Goal: Information Seeking & Learning: Learn about a topic

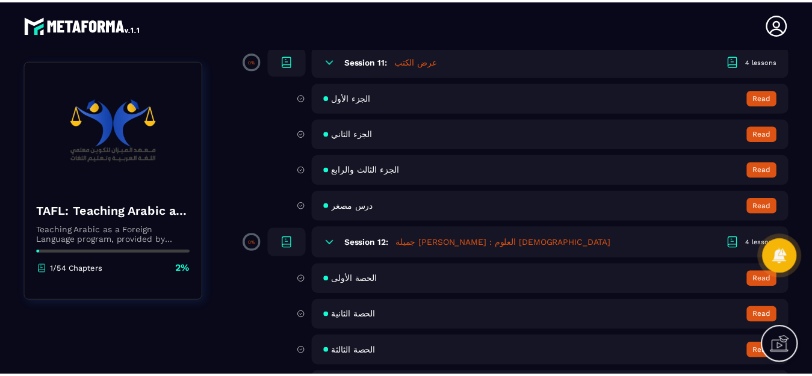
scroll to position [1445, 0]
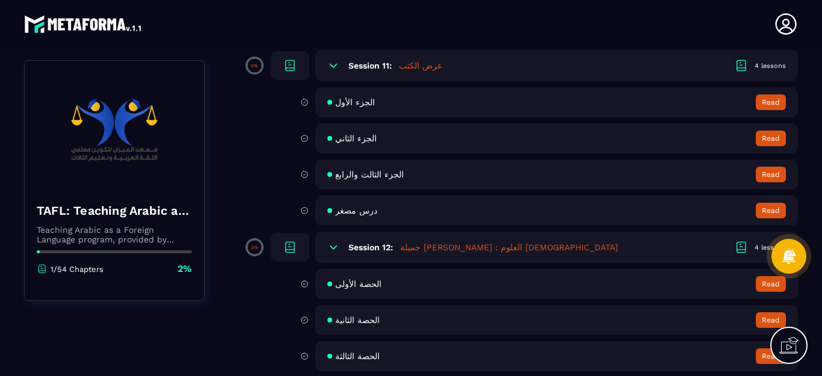
click at [355, 212] on span "درس مصغر" at bounding box center [356, 211] width 42 height 10
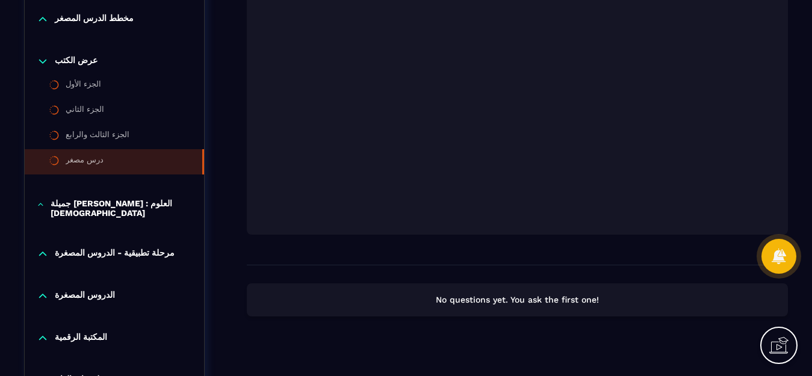
scroll to position [745, 0]
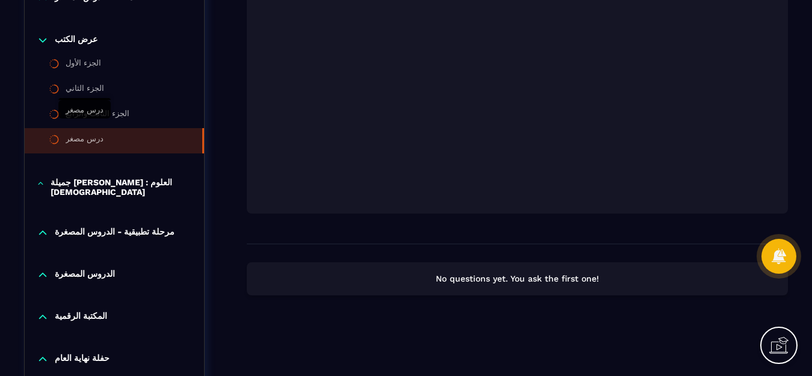
click at [82, 134] on div "درس مصغر" at bounding box center [85, 140] width 38 height 13
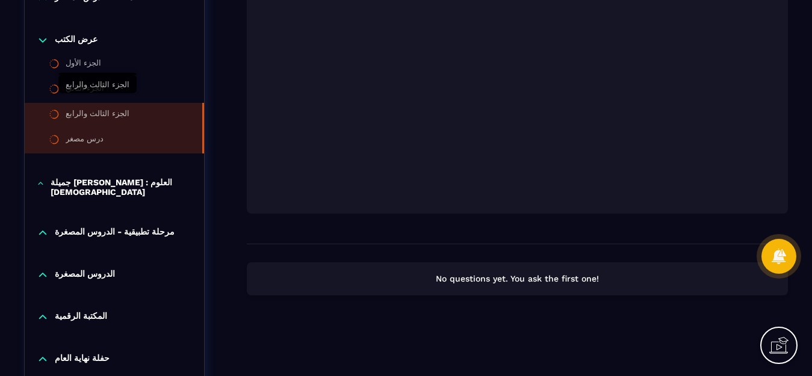
click at [86, 109] on div "الجزء الثالث والرابع" at bounding box center [98, 115] width 64 height 13
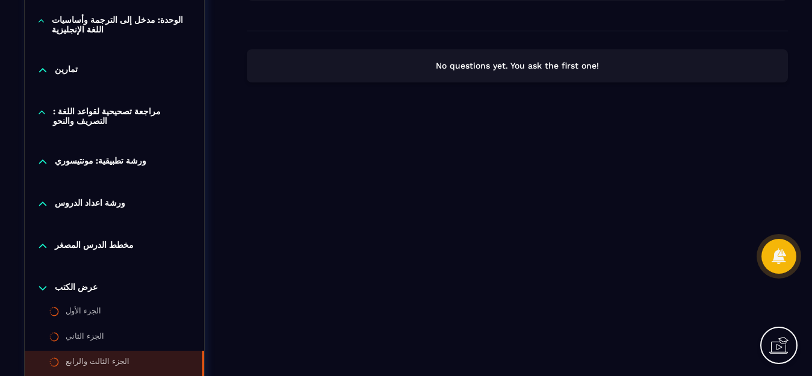
scroll to position [577, 0]
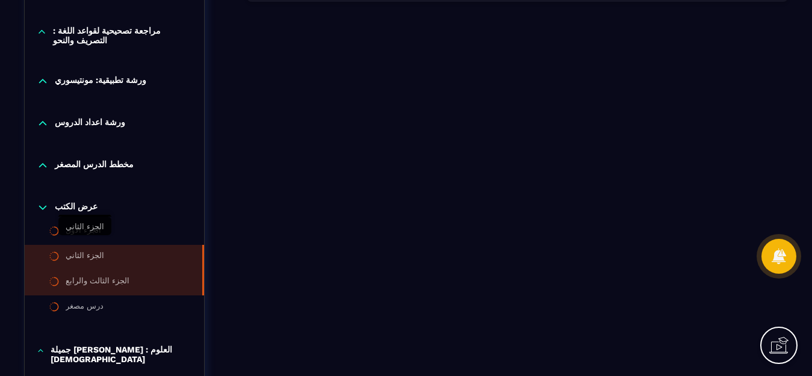
click at [86, 251] on div "الجزء الثاني" at bounding box center [85, 257] width 39 height 13
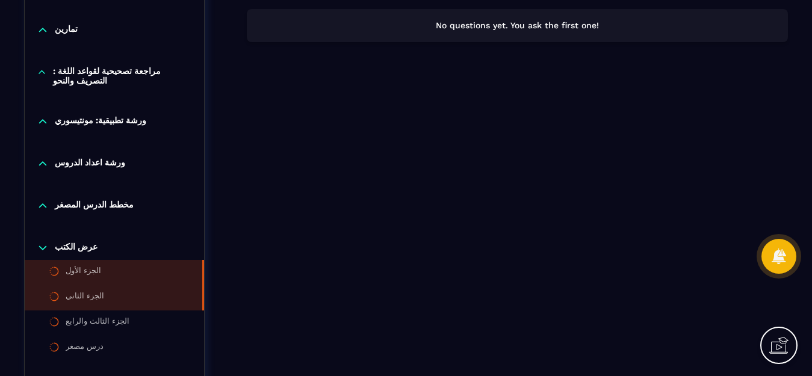
scroll to position [542, 0]
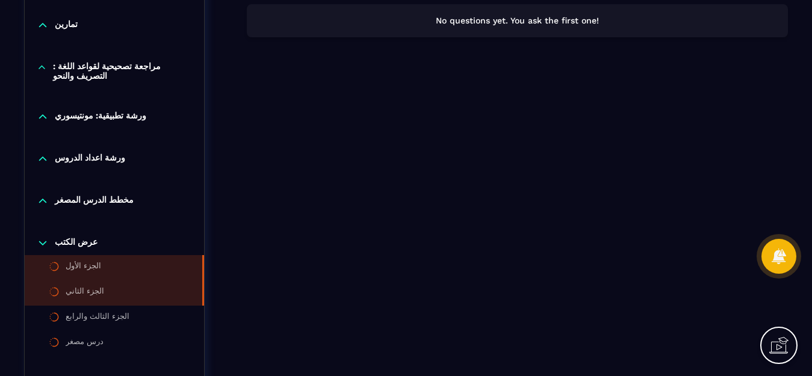
click at [78, 261] on div "الجزء الأول" at bounding box center [84, 267] width 36 height 13
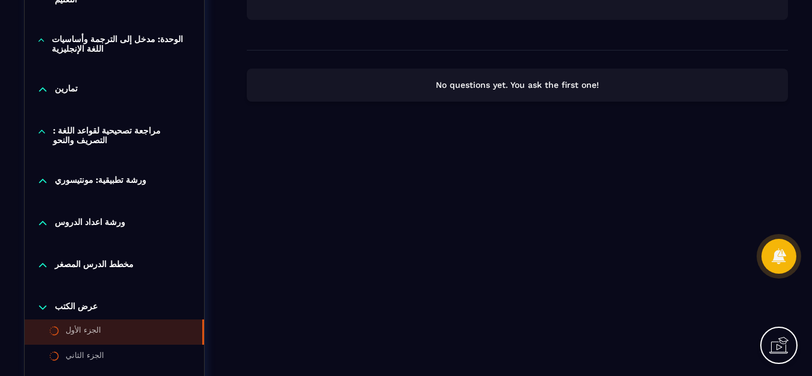
scroll to position [482, 0]
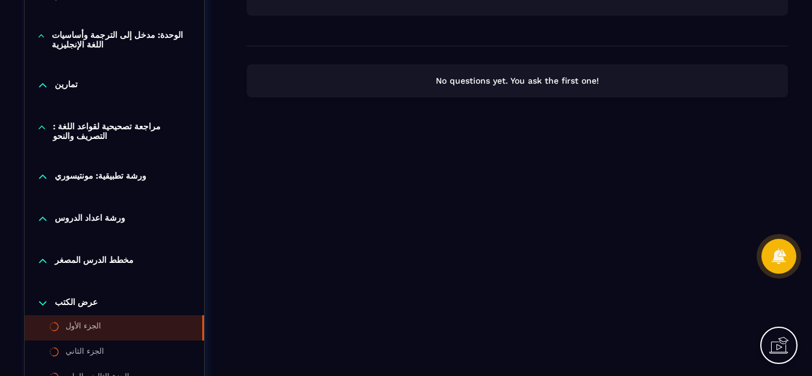
click at [57, 213] on p "ورشة اعداد الدروس" at bounding box center [90, 219] width 70 height 12
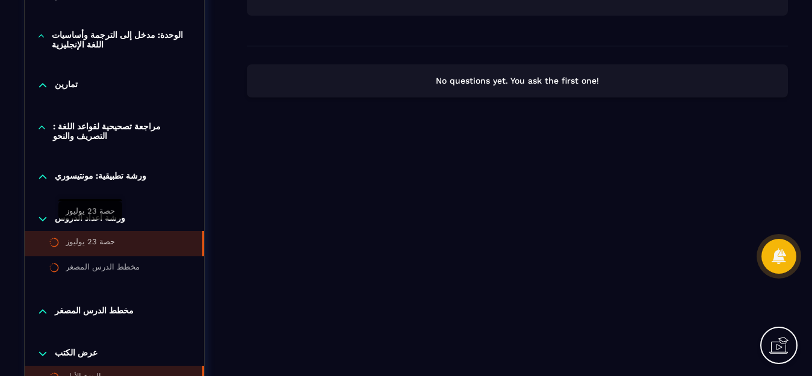
click at [83, 237] on div "حصة 23 يوليوز" at bounding box center [90, 243] width 49 height 13
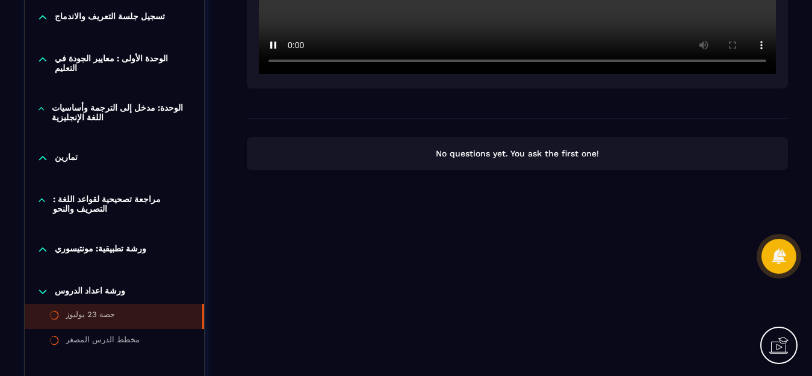
scroll to position [447, 0]
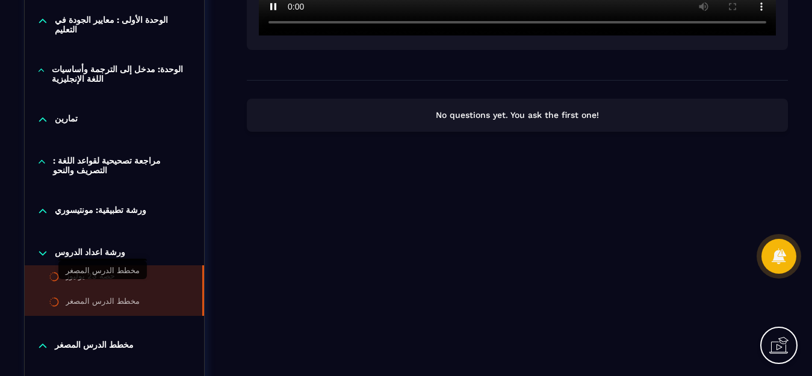
click at [105, 297] on div "مخطط الدرس المصغر" at bounding box center [103, 303] width 74 height 13
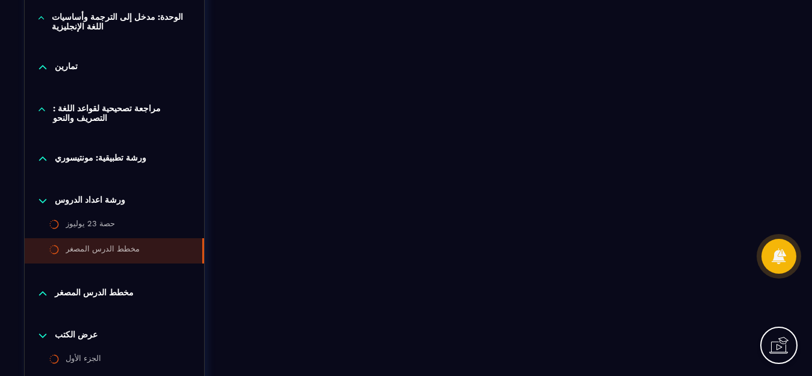
scroll to position [482, 0]
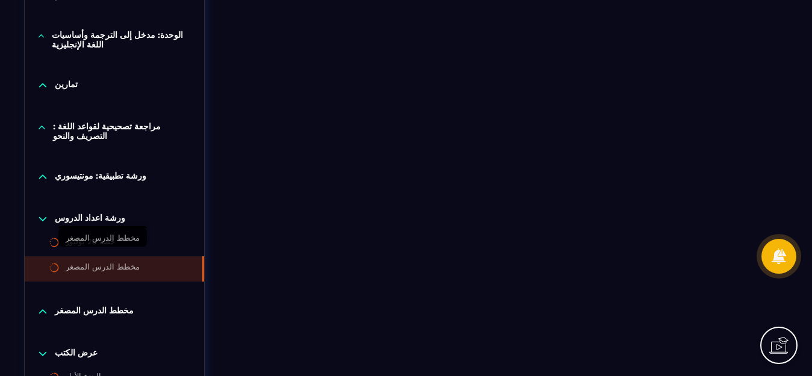
click at [102, 262] on div "مخطط الدرس المصغر" at bounding box center [103, 268] width 74 height 13
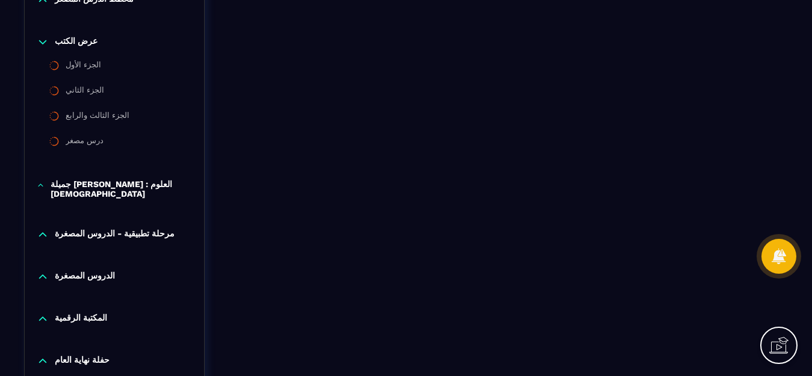
scroll to position [782, 0]
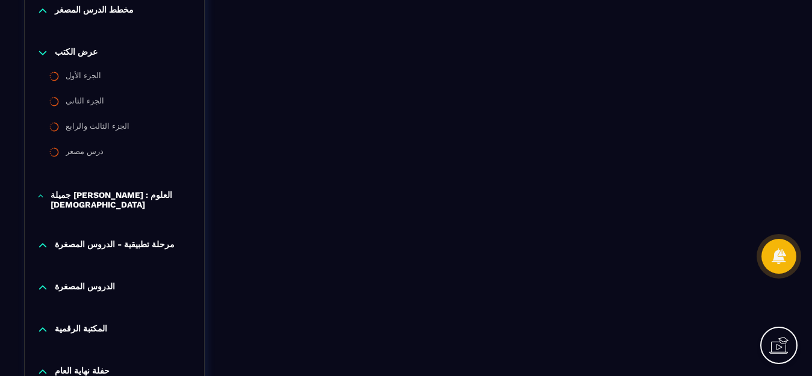
click at [91, 240] on p "مرحلة تطبيقية - الدروس المصغرة" at bounding box center [115, 246] width 120 height 12
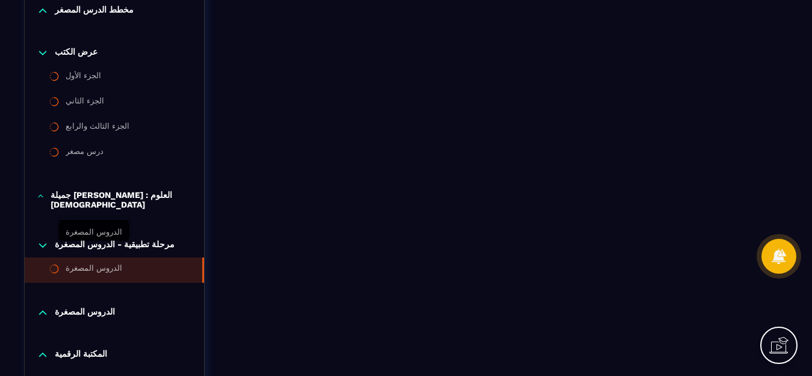
click at [79, 264] on div "الدروس المصغرة" at bounding box center [94, 270] width 57 height 13
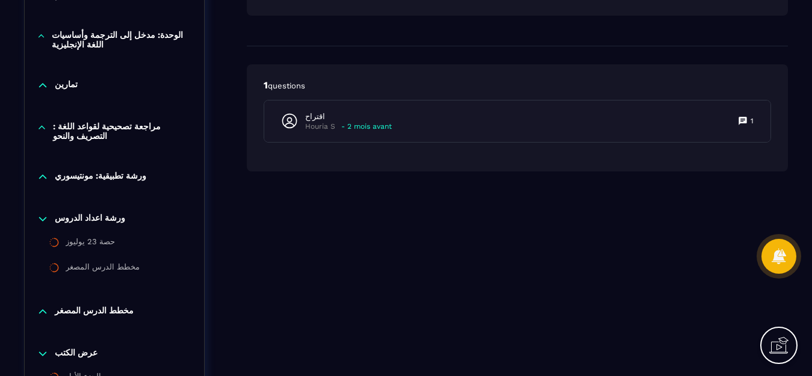
scroll to position [421, 0]
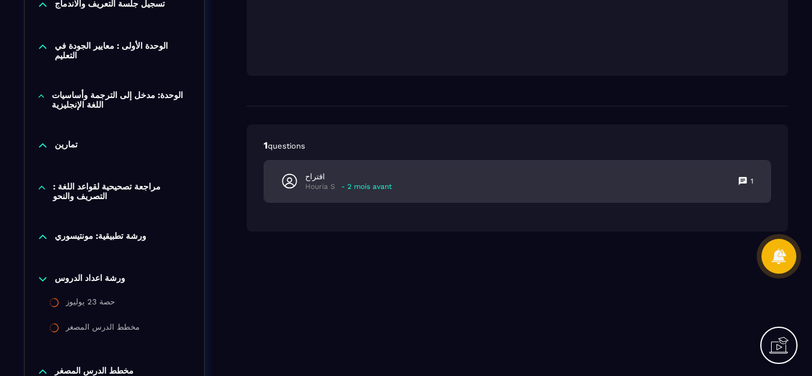
click at [362, 189] on p "- 2 mois avant" at bounding box center [366, 186] width 51 height 9
click at [751, 178] on p "1" at bounding box center [752, 181] width 3 height 10
drag, startPoint x: 745, startPoint y: 181, endPoint x: 472, endPoint y: 190, distance: 272.8
click at [742, 182] on icon at bounding box center [743, 181] width 8 height 8
click at [318, 183] on p "Houria S" at bounding box center [320, 186] width 30 height 9
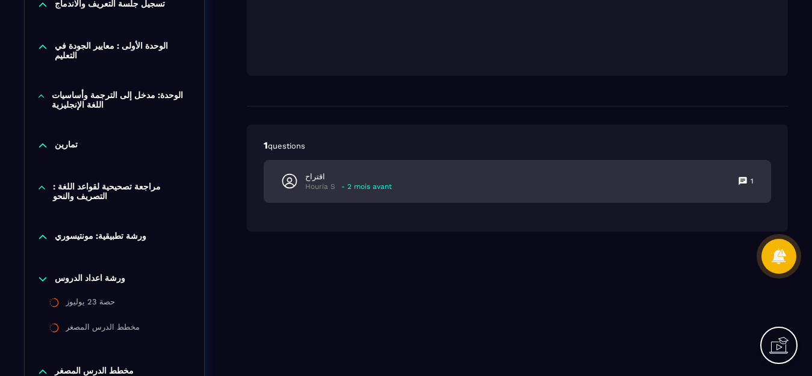
click at [364, 186] on p "- 2 mois avant" at bounding box center [366, 186] width 51 height 9
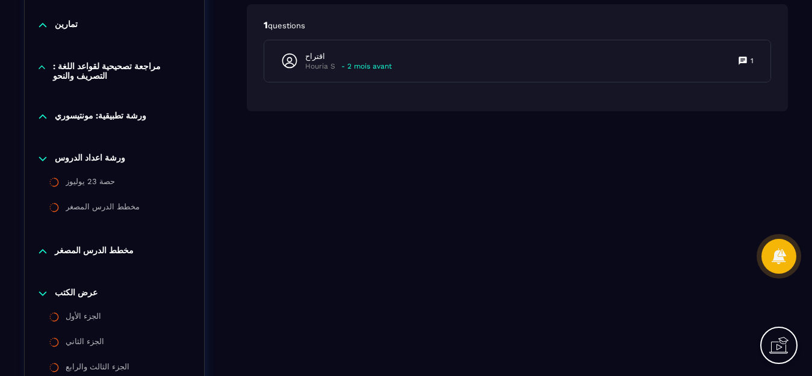
scroll to position [602, 0]
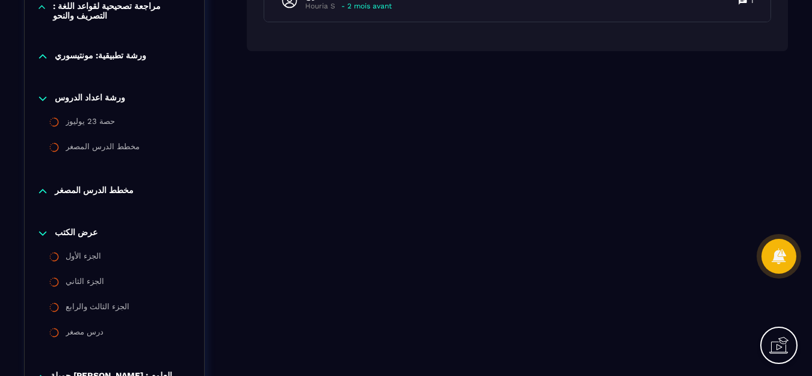
click at [90, 359] on div "عرض الكتب الجزء الأول الجزء الثاني الجزء الثالث والرابع درس مصغر" at bounding box center [114, 383] width 179 height 49
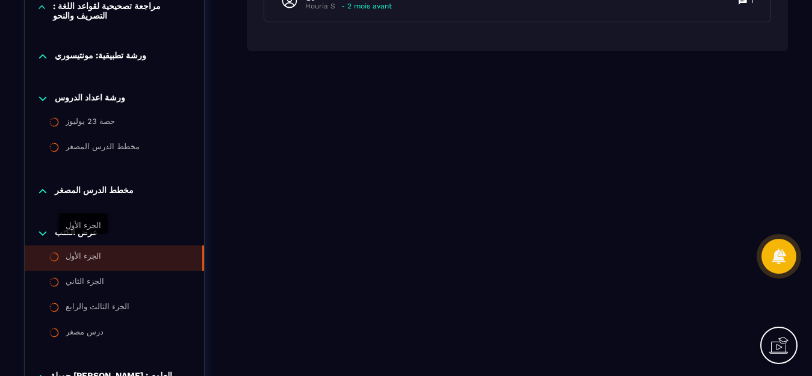
click at [90, 252] on div "الجزء الأول" at bounding box center [84, 258] width 36 height 13
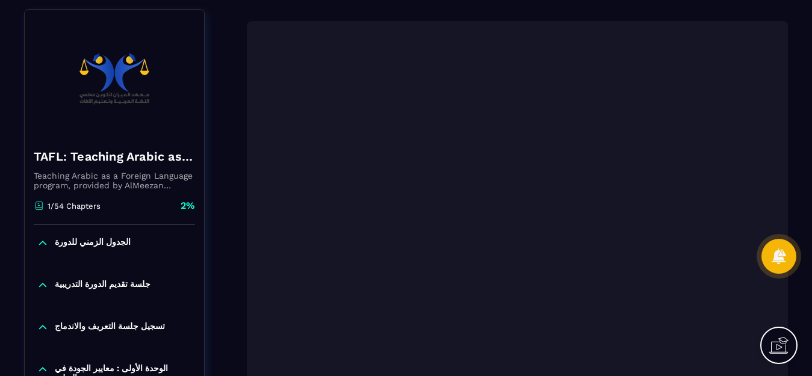
scroll to position [60, 0]
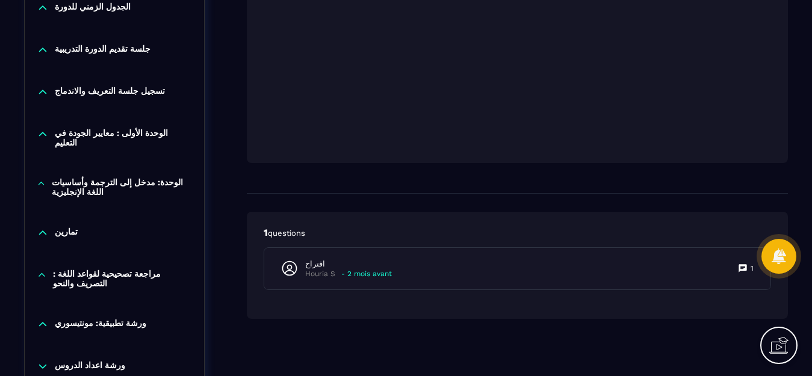
scroll to position [421, 0]
